Goal: Book appointment/travel/reservation

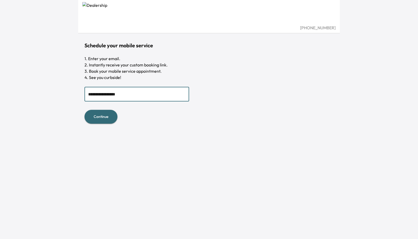
type input "**********"
click at [101, 117] on button "Continue" at bounding box center [100, 117] width 33 height 14
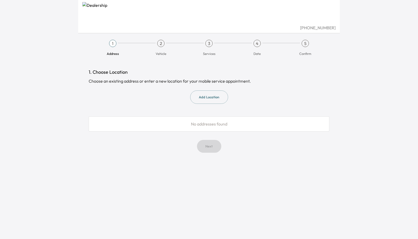
click at [212, 94] on button "Add Location" at bounding box center [209, 96] width 38 height 13
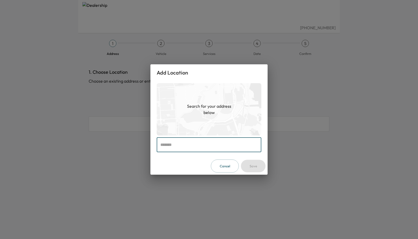
click at [183, 142] on input "text" at bounding box center [209, 144] width 105 height 15
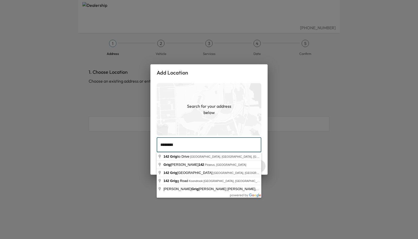
type input "**********"
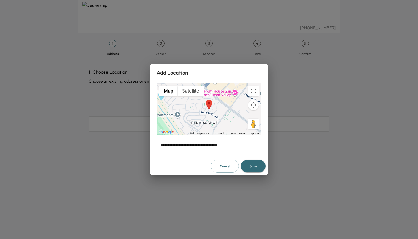
click at [249, 161] on button "Save" at bounding box center [253, 166] width 25 height 13
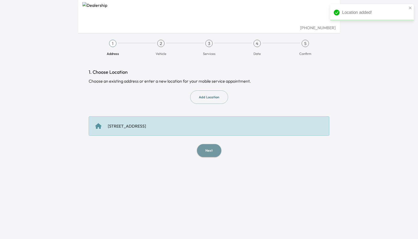
click at [208, 148] on button "Next" at bounding box center [209, 150] width 24 height 13
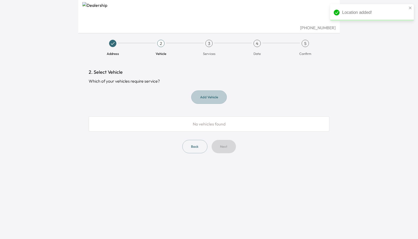
click at [202, 97] on button "Add Vehicle" at bounding box center [209, 96] width 36 height 13
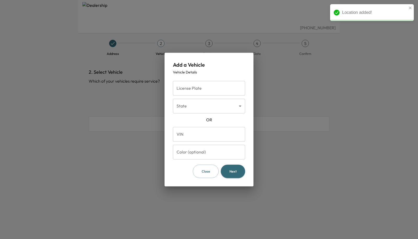
click at [197, 87] on input "License Plate" at bounding box center [209, 88] width 72 height 15
click at [197, 102] on body "Location added! (408) 492-1200 Address 2 Vehicle 3 Services 4 Date 5 Confirm 2.…" at bounding box center [209, 119] width 418 height 239
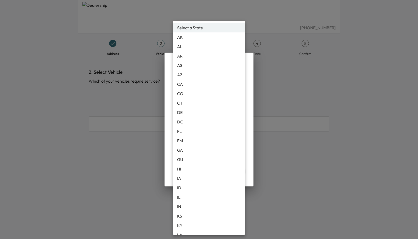
click at [168, 127] on div at bounding box center [209, 119] width 418 height 239
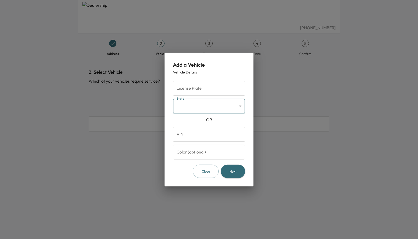
click at [205, 89] on input "License Plate" at bounding box center [209, 88] width 72 height 15
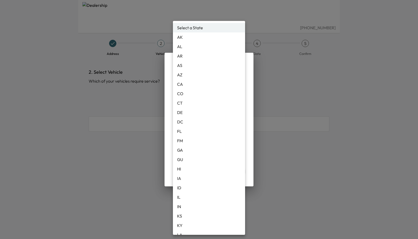
click at [198, 112] on body "(408) 492-1200 Address 2 Vehicle 3 Services 4 Date 5 Confirm 2. Select Vehicle …" at bounding box center [209, 119] width 418 height 239
click at [172, 98] on div at bounding box center [209, 119] width 418 height 239
